Goal: Information Seeking & Learning: Learn about a topic

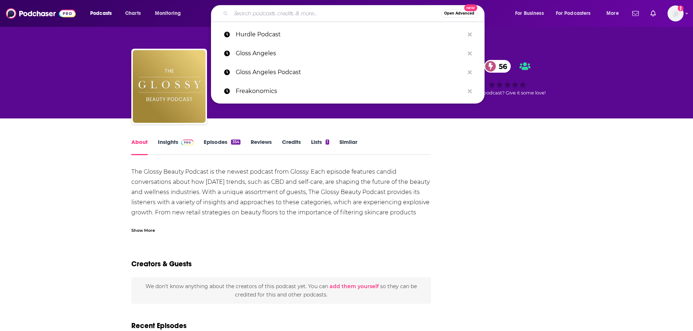
type input "Let's Be Honest"
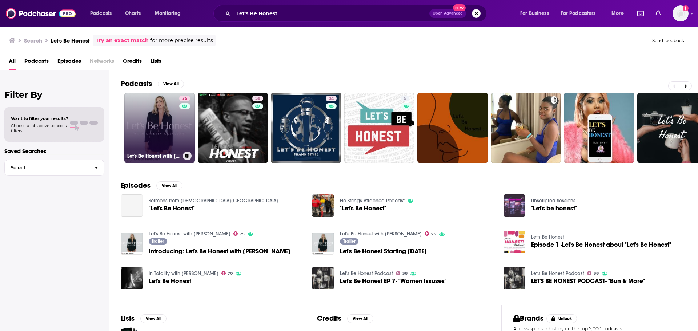
click at [152, 138] on link "75 Let's Be Honest with [PERSON_NAME]" at bounding box center [159, 128] width 71 height 71
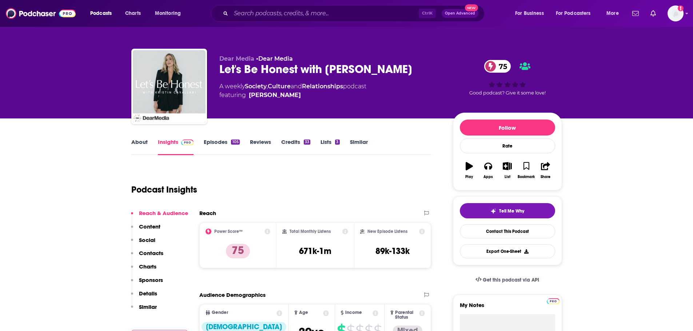
click at [141, 141] on link "About" at bounding box center [139, 147] width 16 height 17
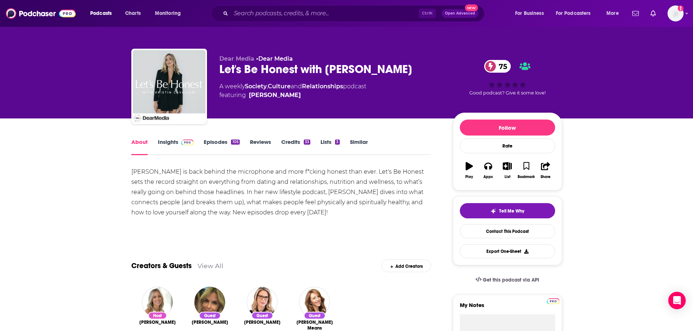
click at [163, 141] on link "Insights" at bounding box center [176, 147] width 36 height 17
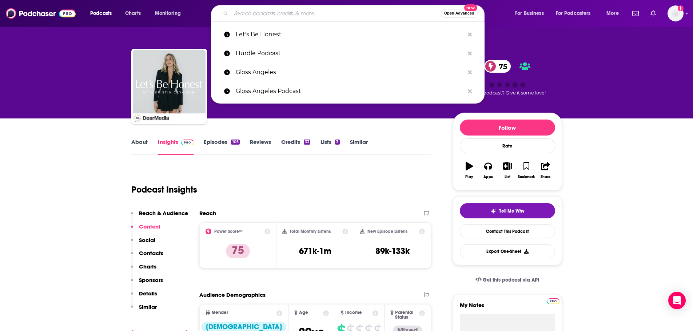
click at [306, 13] on input "Search podcasts, credits, & more..." at bounding box center [336, 14] width 210 height 12
paste input "[PERSON_NAME]"
type input "[PERSON_NAME]"
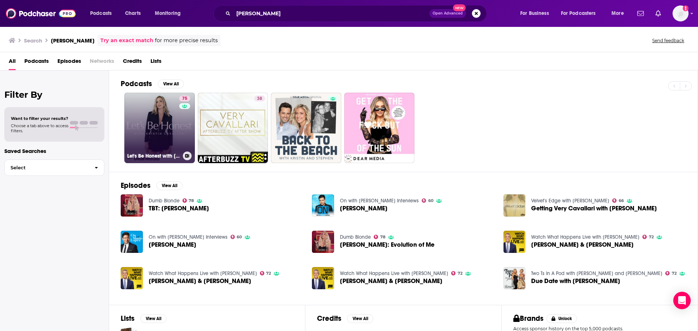
click at [139, 128] on link "75 Let's Be Honest with [PERSON_NAME]" at bounding box center [159, 128] width 71 height 71
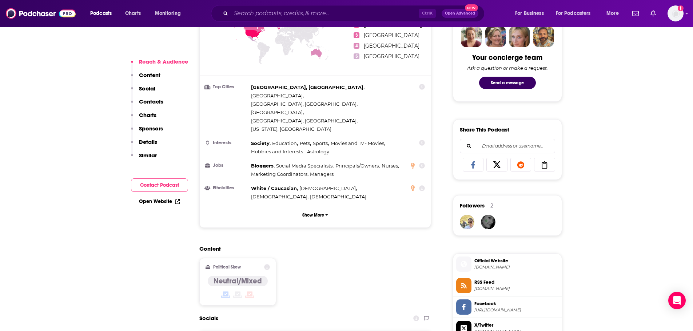
scroll to position [509, 0]
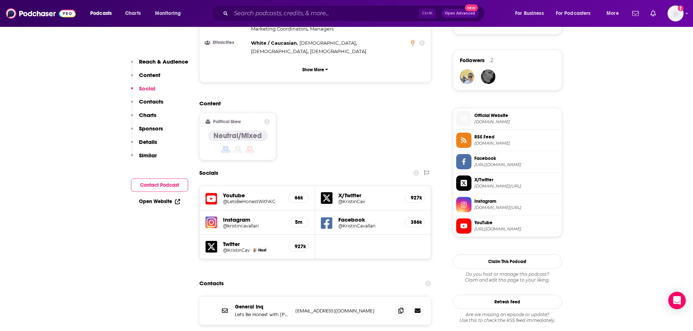
click at [514, 115] on span "Official Website" at bounding box center [516, 115] width 84 height 7
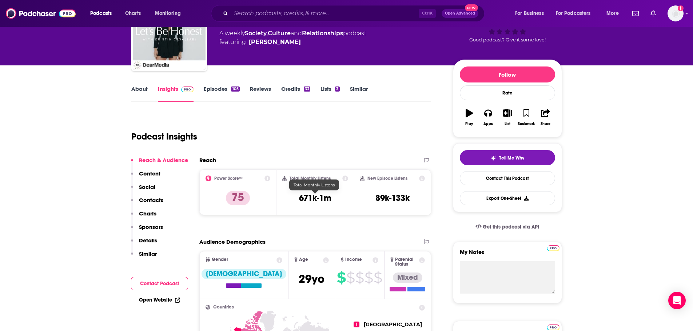
scroll to position [0, 0]
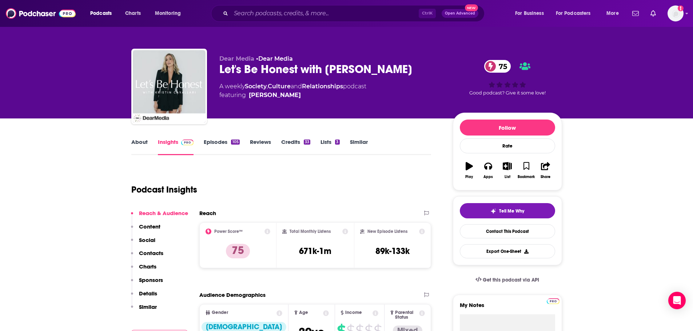
click at [133, 141] on link "About" at bounding box center [139, 147] width 16 height 17
